Goal: Task Accomplishment & Management: Use online tool/utility

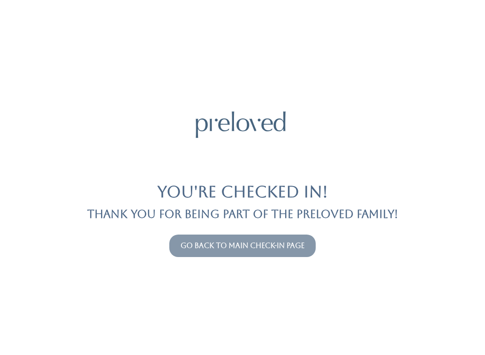
click at [231, 242] on link "Go back to main check-in page" at bounding box center [243, 245] width 124 height 9
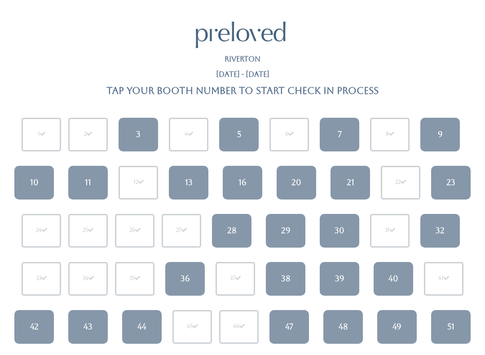
click at [341, 133] on div "7" at bounding box center [340, 135] width 4 height 12
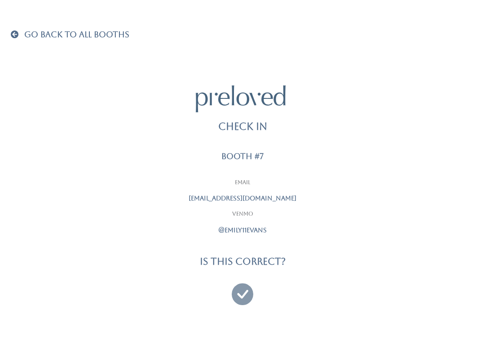
click at [243, 290] on icon at bounding box center [243, 290] width 22 height 30
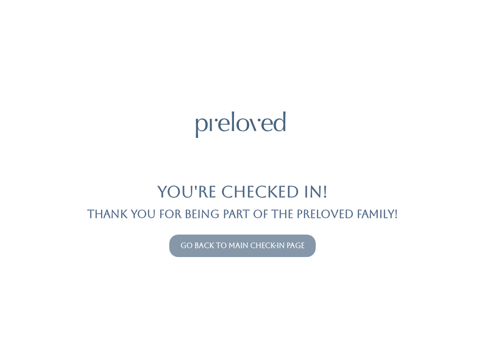
click at [281, 244] on link "Go back to main check-in page" at bounding box center [243, 245] width 124 height 9
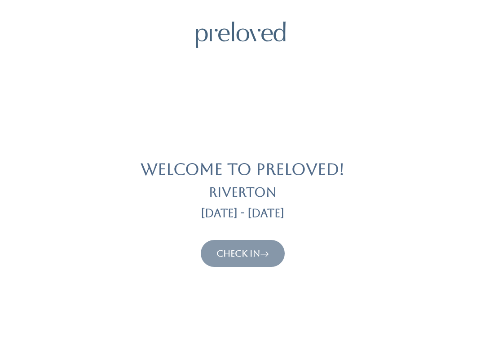
click at [222, 244] on button "Check In" at bounding box center [243, 253] width 84 height 27
click at [234, 249] on link "Check In" at bounding box center [243, 253] width 53 height 11
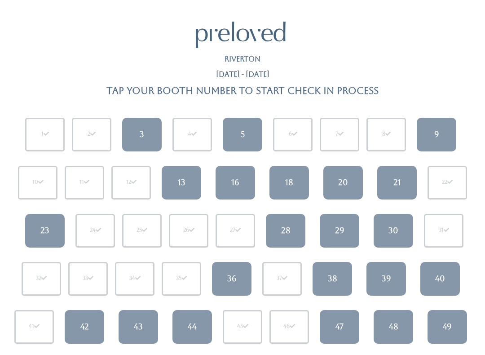
click at [393, 173] on link "21" at bounding box center [397, 183] width 40 height 34
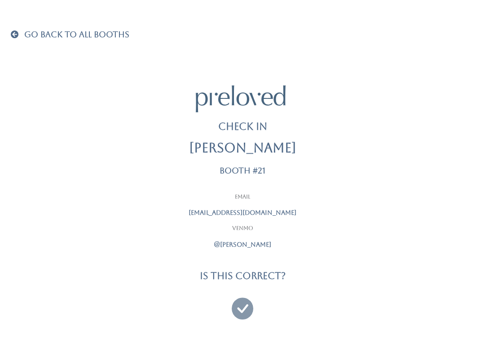
click at [241, 300] on icon at bounding box center [243, 304] width 22 height 30
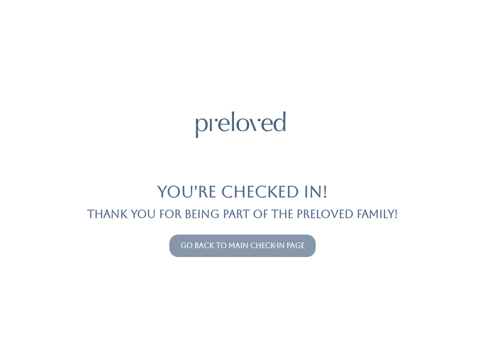
click at [278, 243] on link "Go back to main check-in page" at bounding box center [243, 245] width 124 height 9
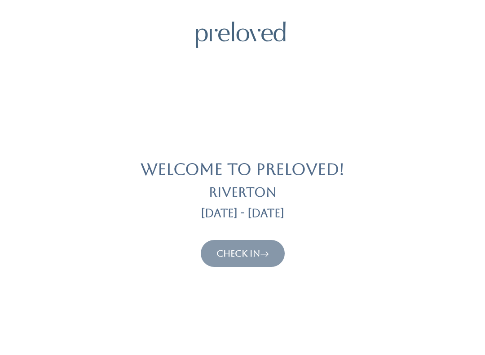
click at [238, 240] on button "Check In" at bounding box center [243, 253] width 84 height 27
click at [247, 248] on link "Check In" at bounding box center [243, 253] width 53 height 11
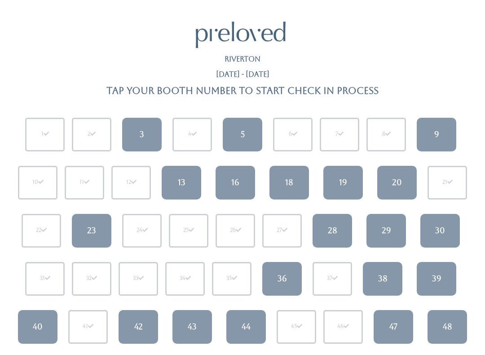
click at [382, 278] on div "38" at bounding box center [382, 279] width 9 height 12
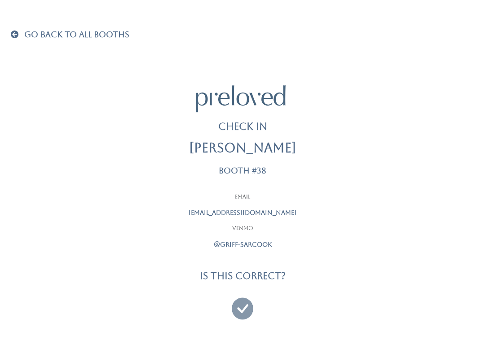
click at [247, 288] on link at bounding box center [243, 304] width 22 height 33
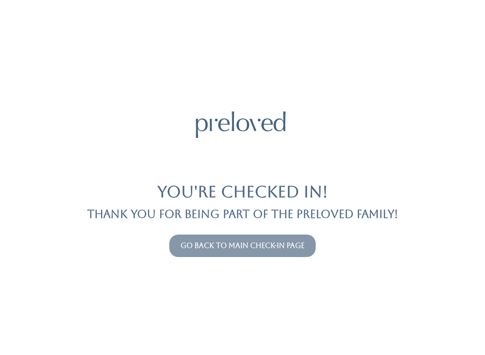
click at [224, 249] on link "Go back to main check-in page" at bounding box center [243, 245] width 124 height 9
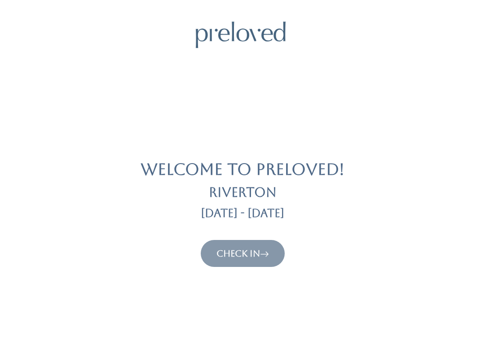
click at [240, 248] on link "Check In" at bounding box center [243, 253] width 53 height 11
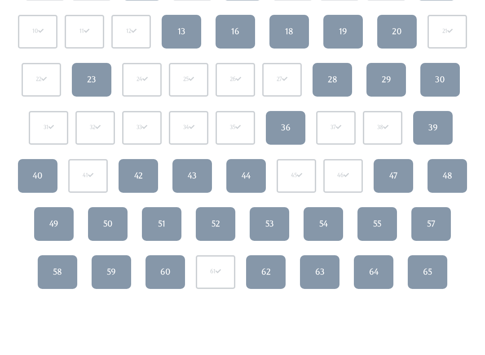
scroll to position [151, 0]
click at [172, 268] on link "60" at bounding box center [166, 272] width 40 height 34
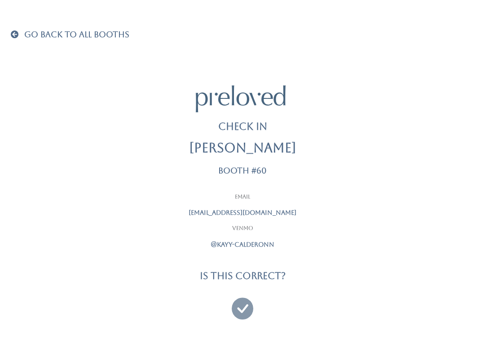
click at [230, 310] on div at bounding box center [242, 304] width 225 height 33
click at [233, 307] on icon at bounding box center [243, 304] width 22 height 30
click at [243, 296] on link at bounding box center [243, 294] width 8 height 13
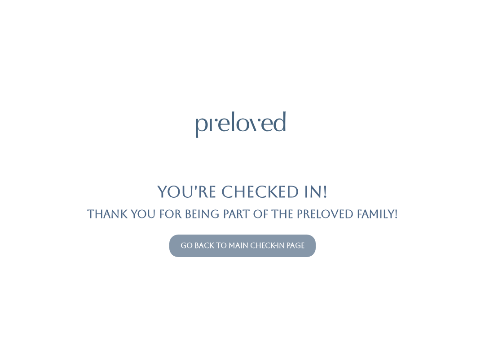
click at [255, 244] on link "Go back to main check-in page" at bounding box center [243, 245] width 124 height 9
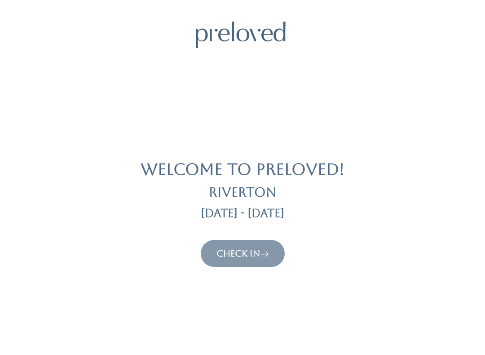
click at [246, 254] on link "Check In" at bounding box center [243, 253] width 53 height 11
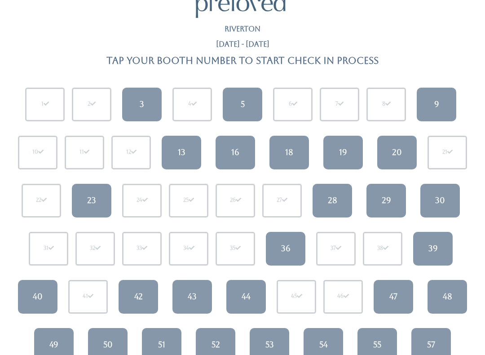
scroll to position [46, 0]
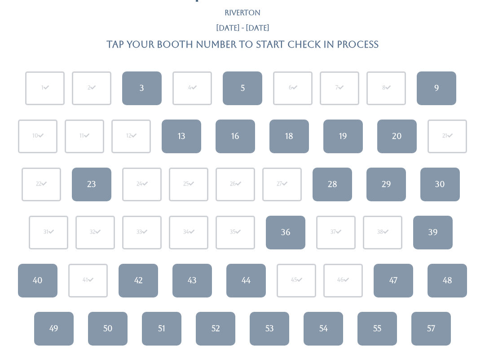
click at [429, 218] on link "39" at bounding box center [433, 233] width 40 height 34
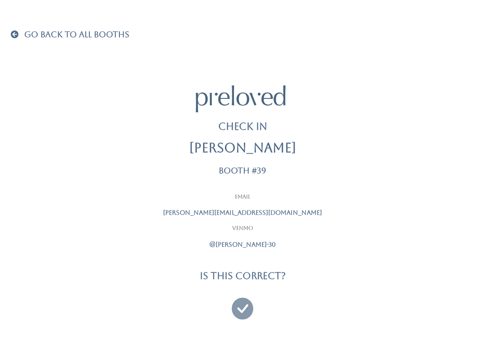
click at [245, 300] on icon at bounding box center [243, 304] width 22 height 30
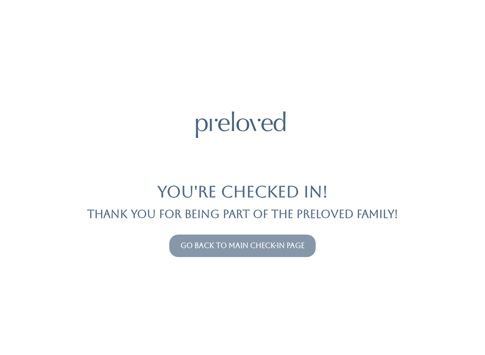
click at [228, 228] on div "You're checked in! Thank you for being part of the Preloved family! Go back to …" at bounding box center [243, 177] width 464 height 355
click at [303, 238] on button "Go back to main check-in page" at bounding box center [242, 246] width 146 height 22
click at [282, 245] on link "Go back to main check-in page" at bounding box center [243, 245] width 124 height 9
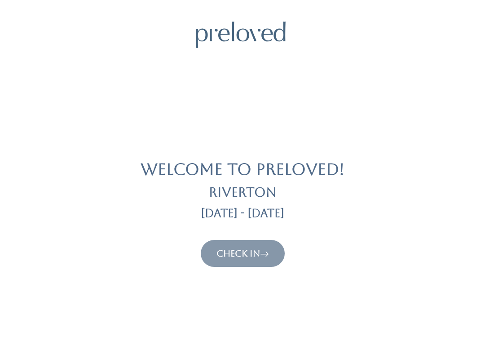
click at [215, 101] on div "Welcome to Preloved! [GEOGRAPHIC_DATA] [DATE] - [DATE] Check In" at bounding box center [243, 144] width 464 height 245
click at [239, 13] on html "Welcome to Preloved! [GEOGRAPHIC_DATA] [DATE] - [DATE] Check In Preloved © 2025" at bounding box center [242, 302] width 485 height 605
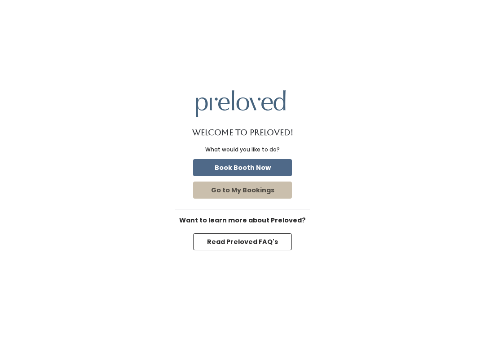
click at [266, 163] on button "Book Booth Now" at bounding box center [242, 167] width 99 height 17
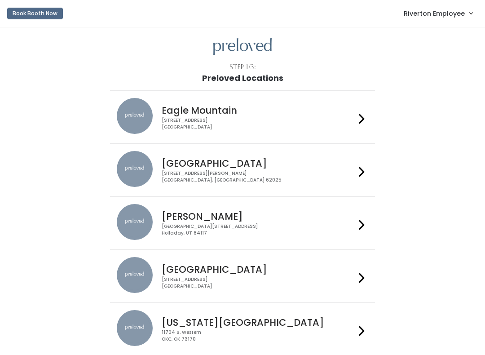
click at [445, 19] on link "Riverton Employee" at bounding box center [438, 13] width 87 height 19
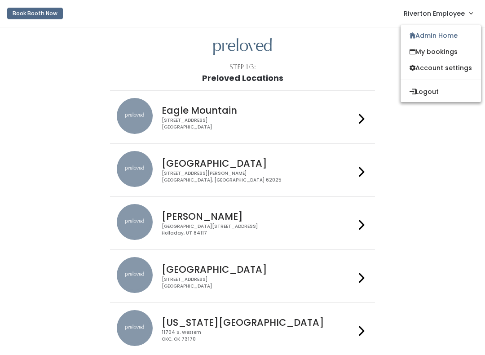
click at [453, 36] on link "Admin Home" at bounding box center [441, 35] width 80 height 16
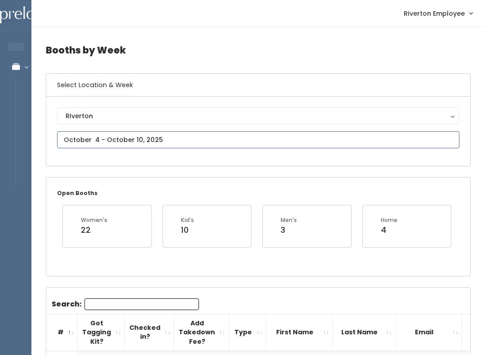
click at [67, 138] on input "text" at bounding box center [258, 139] width 403 height 17
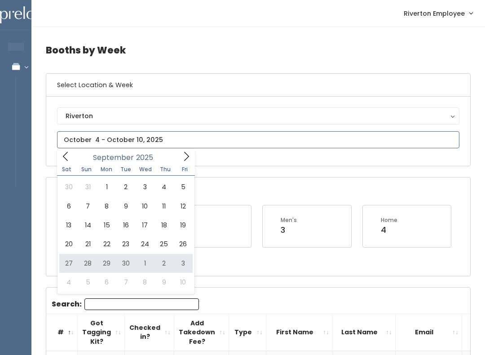
type input "[DATE] to [DATE]"
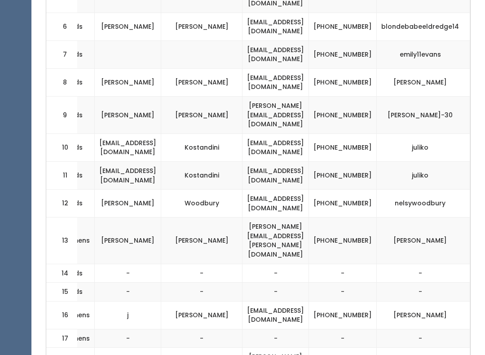
scroll to position [584, 0]
click at [369, 302] on td "[PHONE_NUMBER]" at bounding box center [343, 316] width 68 height 28
click at [345, 302] on td "[PHONE_NUMBER]" at bounding box center [343, 316] width 68 height 28
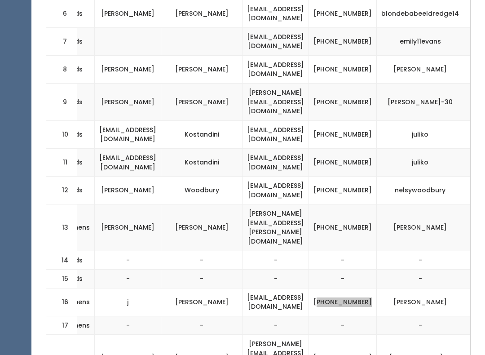
scroll to position [610, 0]
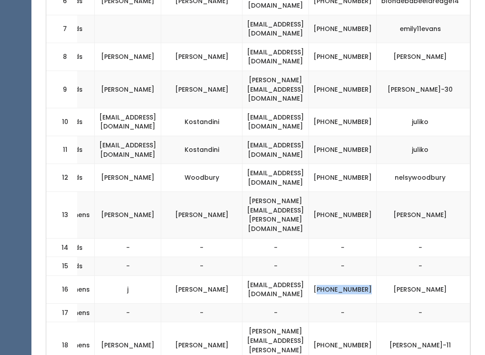
click at [370, 275] on td "[PHONE_NUMBER]" at bounding box center [343, 289] width 68 height 28
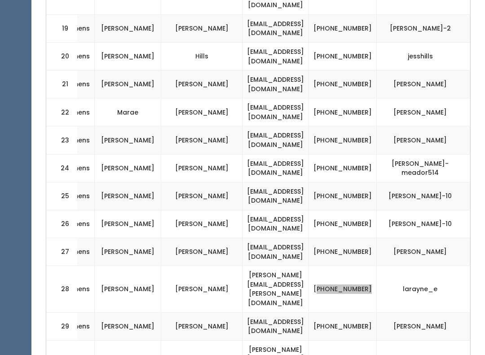
scroll to position [972, 0]
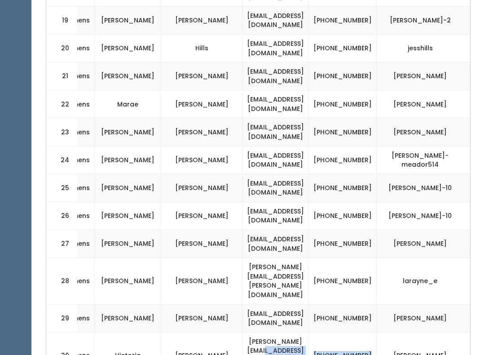
click at [348, 332] on td "[PHONE_NUMBER]" at bounding box center [343, 355] width 68 height 46
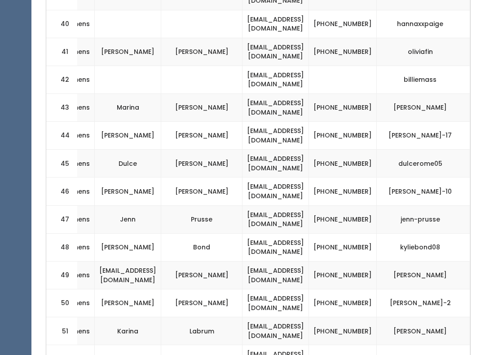
scroll to position [1613, 0]
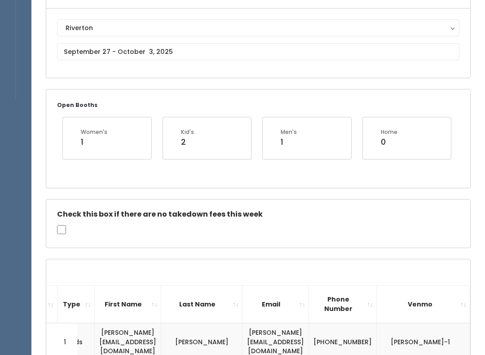
scroll to position [89, 0]
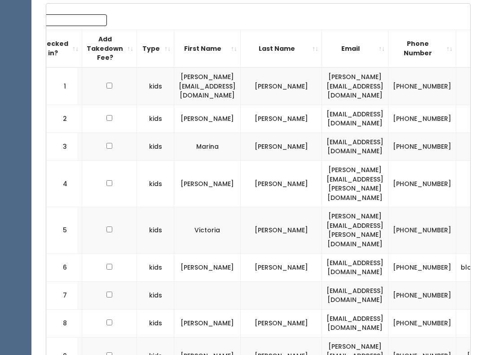
scroll to position [0, 0]
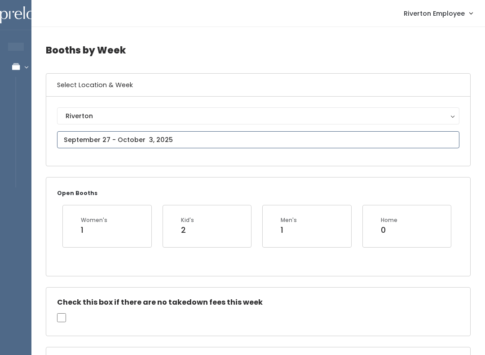
click at [363, 133] on input "text" at bounding box center [258, 139] width 403 height 17
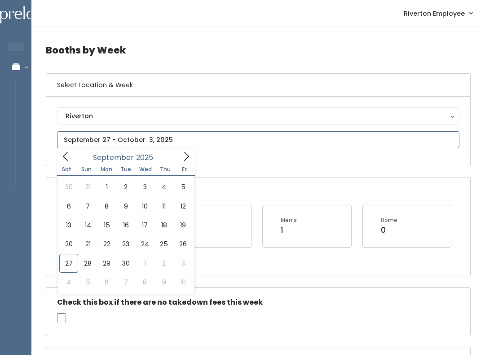
type input "September 27 to October 3"
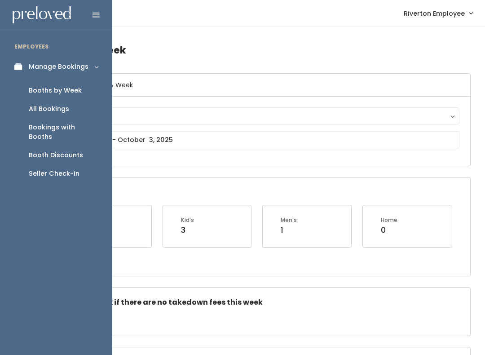
click at [50, 169] on div "Seller Check-in" at bounding box center [54, 173] width 51 height 9
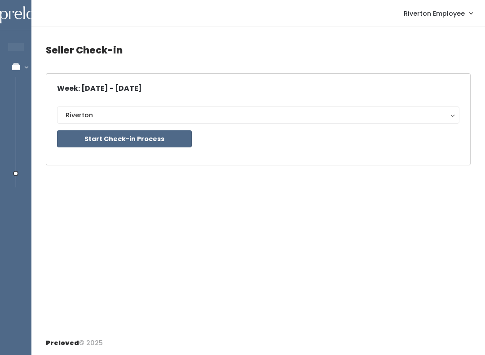
click at [142, 133] on button "Start Check-in Process" at bounding box center [124, 138] width 135 height 17
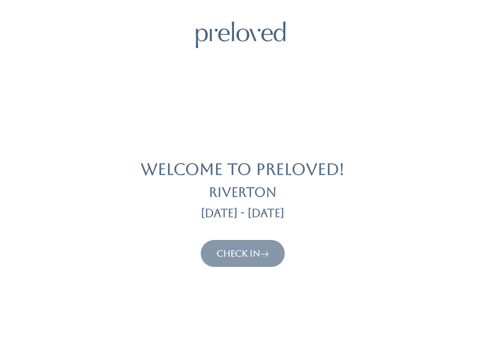
click at [244, 257] on link "Check In" at bounding box center [243, 253] width 53 height 11
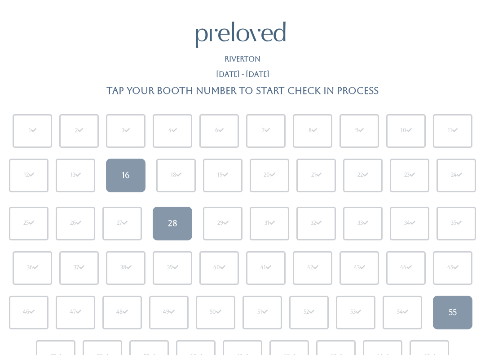
click at [180, 224] on link "28" at bounding box center [173, 224] width 40 height 34
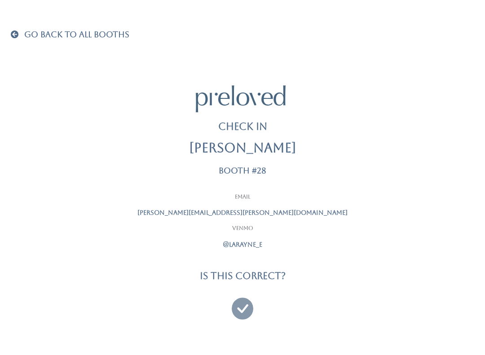
click at [239, 301] on icon at bounding box center [243, 304] width 22 height 30
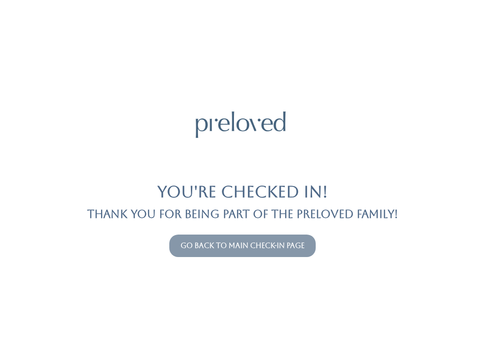
click at [226, 235] on button "Go back to main check-in page" at bounding box center [242, 246] width 146 height 22
click at [199, 241] on link "Go back to main check-in page" at bounding box center [243, 245] width 124 height 9
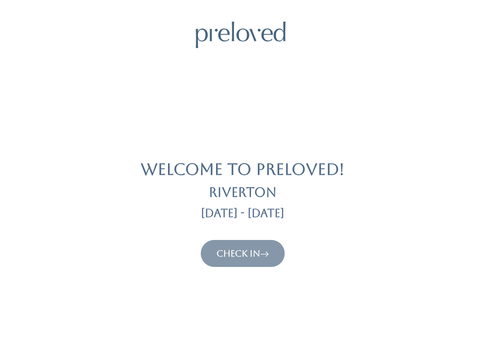
click at [333, 129] on div "Welcome to Preloved! [GEOGRAPHIC_DATA] [DATE] - [DATE] Check In" at bounding box center [243, 144] width 464 height 245
